Goal: Task Accomplishment & Management: Complete application form

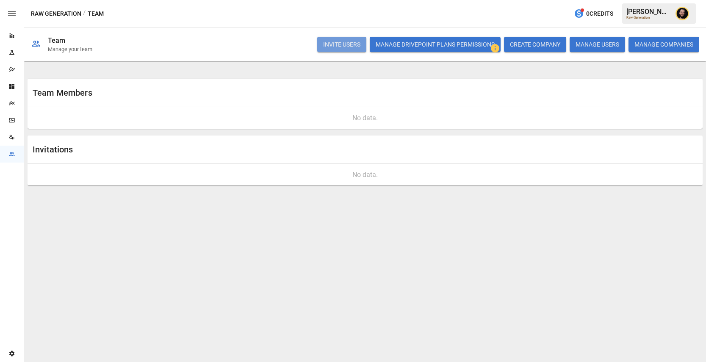
click at [350, 48] on button "INVITE USERS" at bounding box center [341, 44] width 49 height 15
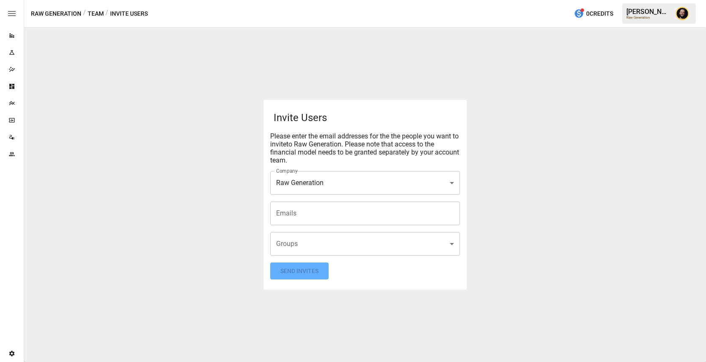
click at [304, 219] on input "Emails" at bounding box center [365, 213] width 182 height 16
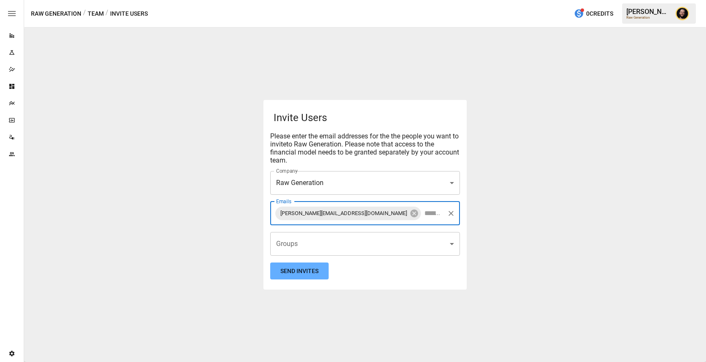
click at [303, 0] on body "**********" at bounding box center [353, 0] width 706 height 0
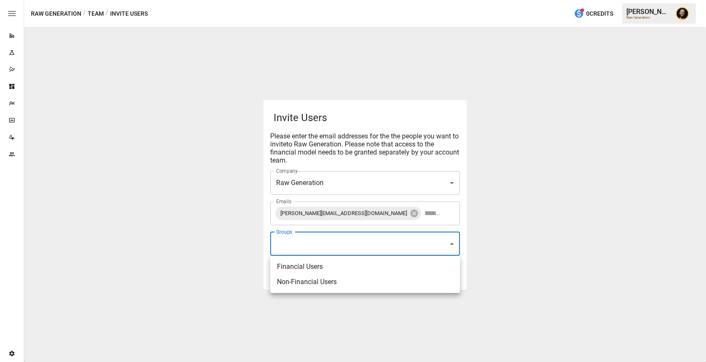
click at [299, 264] on li "Financial Users" at bounding box center [365, 266] width 190 height 15
type input "**********"
click at [389, 216] on div at bounding box center [353, 181] width 706 height 362
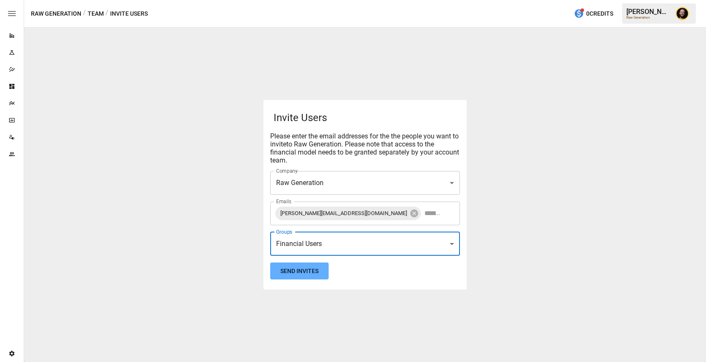
click at [422, 216] on input "Emails" at bounding box center [432, 213] width 21 height 16
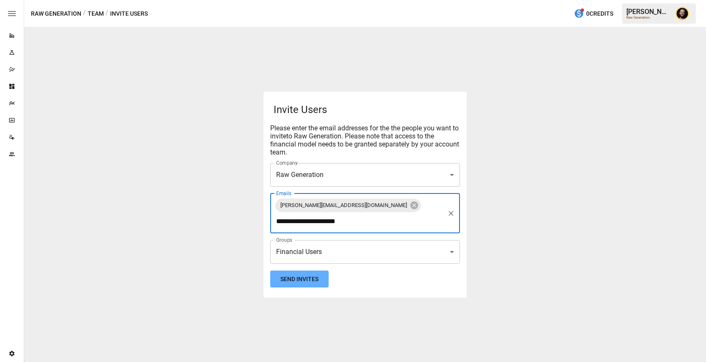
type input "**********"
click at [228, 229] on div "**********" at bounding box center [365, 195] width 682 height 335
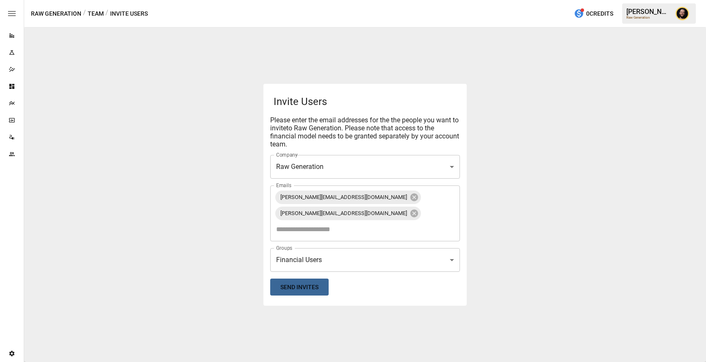
click at [300, 283] on button "Send Invites" at bounding box center [299, 287] width 58 height 17
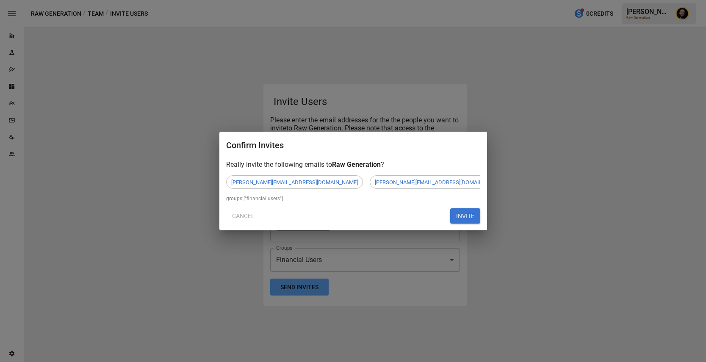
click at [458, 217] on button "INVITE" at bounding box center [465, 215] width 30 height 15
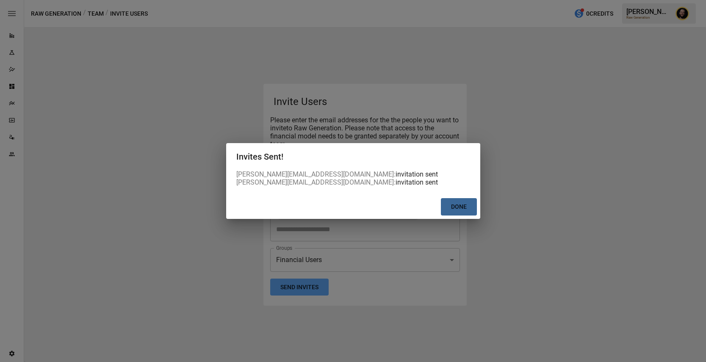
click at [465, 214] on button "Done" at bounding box center [459, 206] width 36 height 17
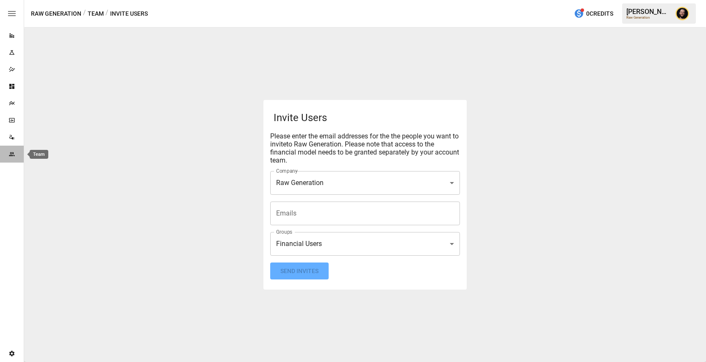
click at [7, 155] on div "Team" at bounding box center [12, 154] width 24 height 7
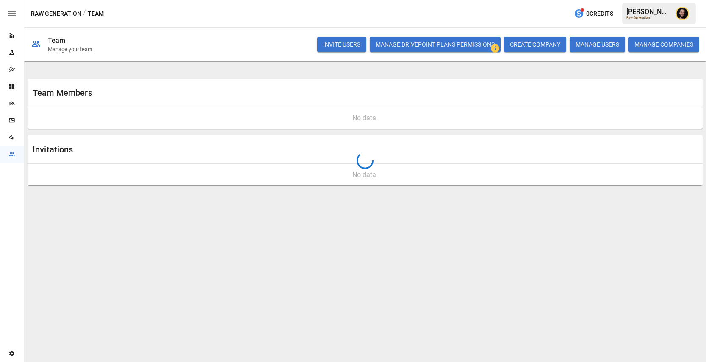
click at [11, 137] on icon "Data Sources" at bounding box center [11, 137] width 7 height 7
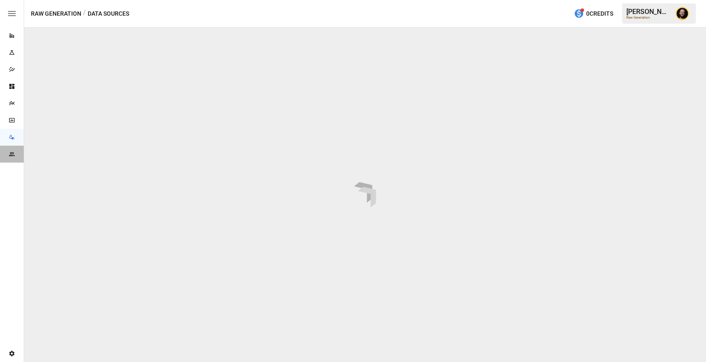
click at [11, 150] on div "Team" at bounding box center [12, 154] width 24 height 17
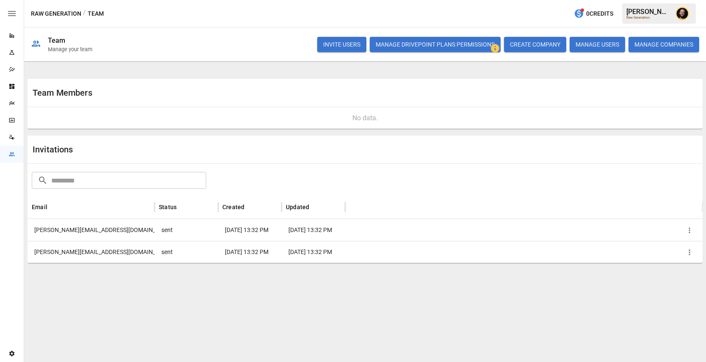
click at [528, 224] on button "button" at bounding box center [689, 230] width 13 height 13
click at [528, 246] on li "Copy Invitation Link" at bounding box center [660, 247] width 73 height 15
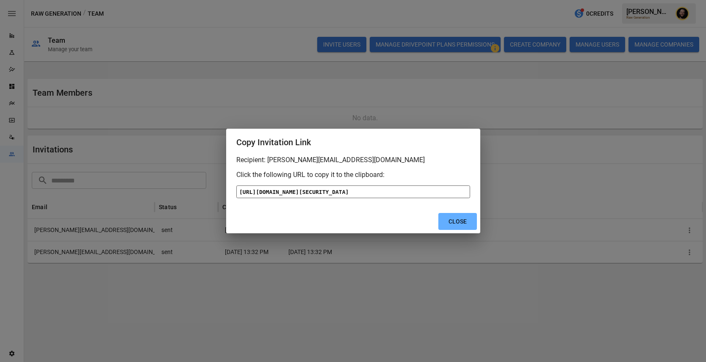
click at [411, 198] on div "[URL][DOMAIN_NAME][SECURITY_DATA]" at bounding box center [353, 192] width 234 height 13
click at [467, 230] on button "Close" at bounding box center [457, 221] width 39 height 17
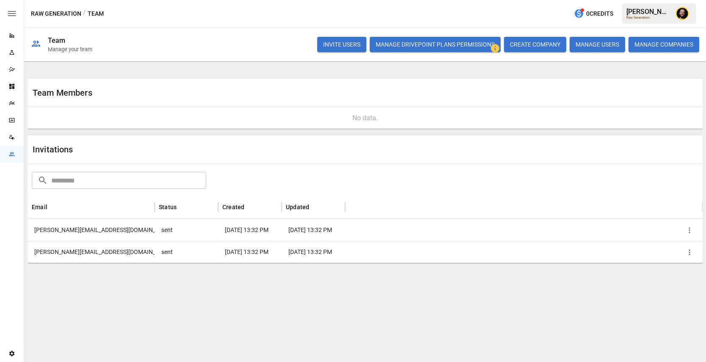
click at [528, 254] on icon "button" at bounding box center [689, 253] width 1 height 6
click at [528, 275] on li "Copy Invitation Link" at bounding box center [660, 273] width 73 height 15
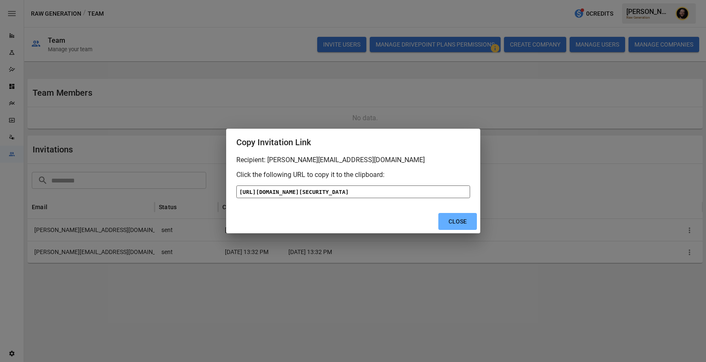
click at [351, 186] on div "[URL][DOMAIN_NAME][SECURITY_DATA]" at bounding box center [353, 192] width 234 height 13
click at [452, 230] on button "Close" at bounding box center [457, 221] width 39 height 17
